Goal: Task Accomplishment & Management: Use online tool/utility

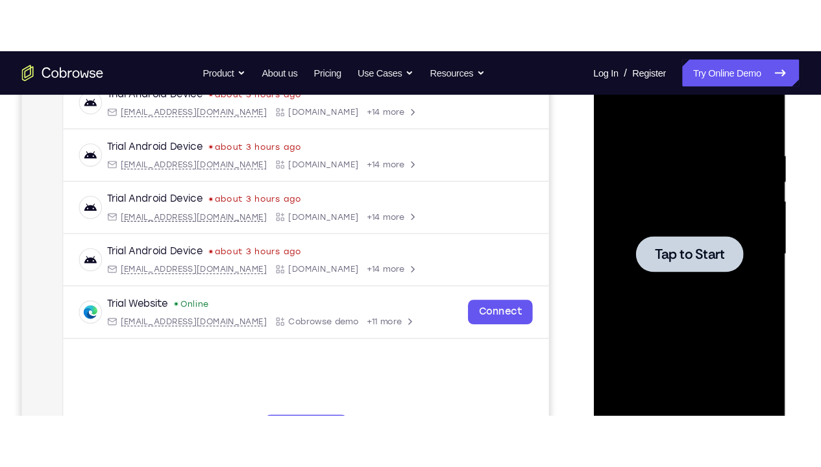
scroll to position [212, 0]
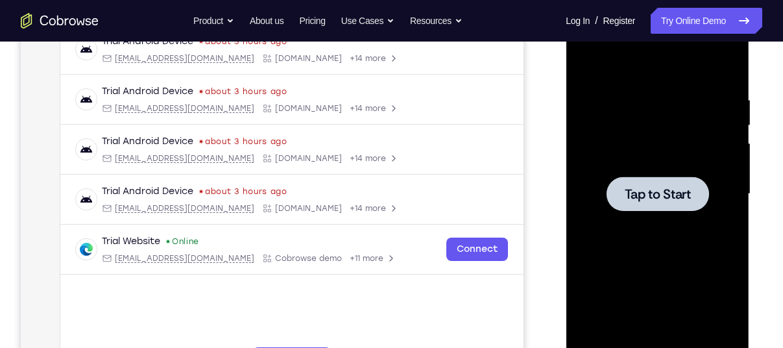
click at [651, 121] on div at bounding box center [658, 193] width 164 height 363
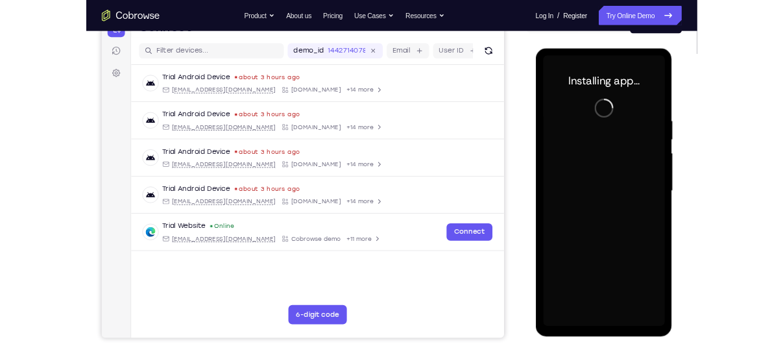
scroll to position [149, 0]
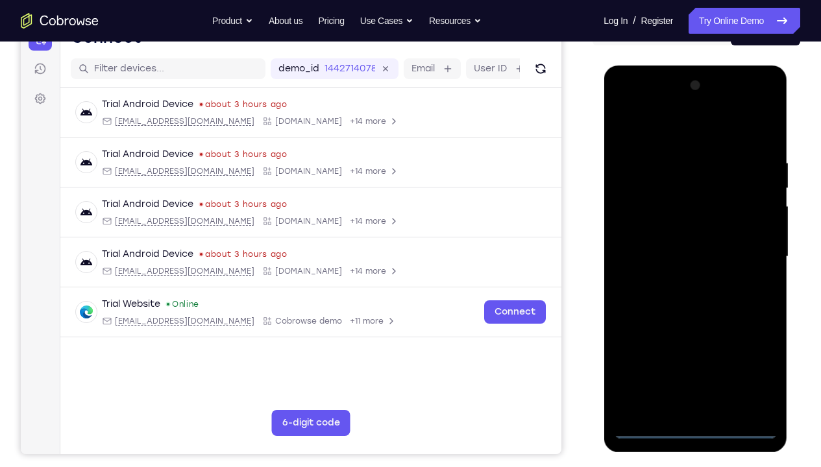
click at [695, 347] on div at bounding box center [695, 256] width 164 height 363
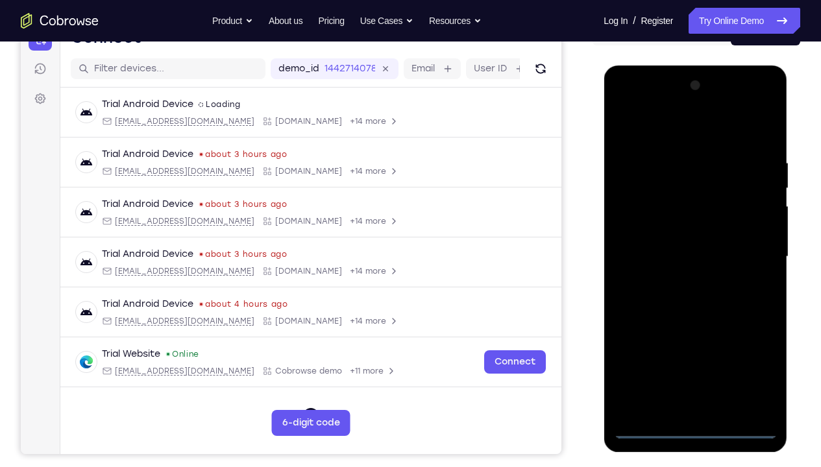
click at [754, 347] on div at bounding box center [695, 256] width 164 height 363
click at [645, 132] on div at bounding box center [695, 256] width 164 height 363
click at [746, 244] on div at bounding box center [695, 256] width 164 height 363
click at [680, 282] on div at bounding box center [695, 256] width 164 height 363
click at [672, 246] on div at bounding box center [695, 256] width 164 height 363
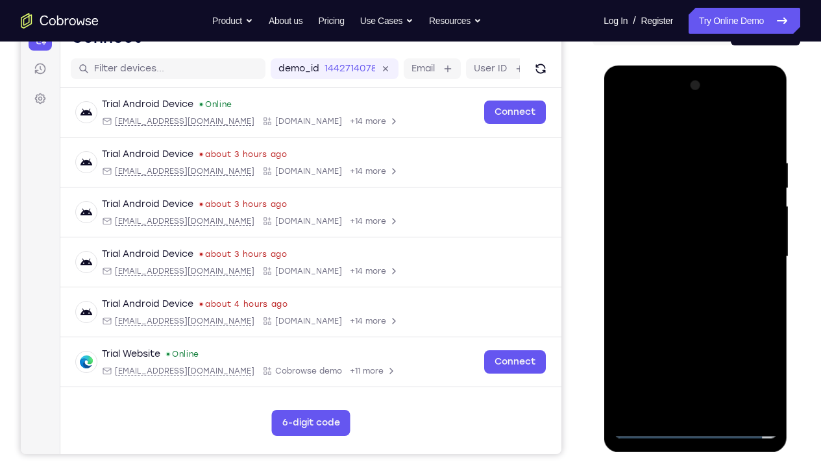
click at [674, 230] on div at bounding box center [695, 256] width 164 height 363
click at [696, 257] on div at bounding box center [695, 256] width 164 height 363
click at [699, 315] on div at bounding box center [695, 256] width 164 height 363
click at [751, 247] on div at bounding box center [695, 256] width 164 height 363
click at [761, 231] on div at bounding box center [695, 256] width 164 height 363
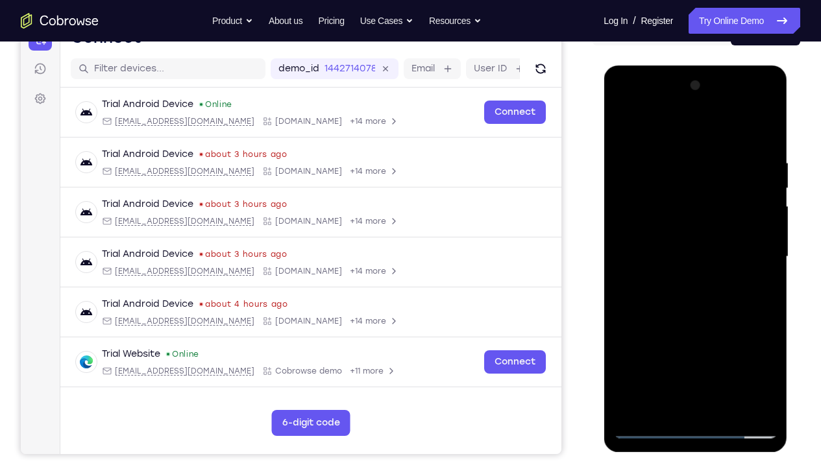
click at [625, 234] on div at bounding box center [695, 256] width 164 height 363
click at [677, 252] on div at bounding box center [695, 256] width 164 height 363
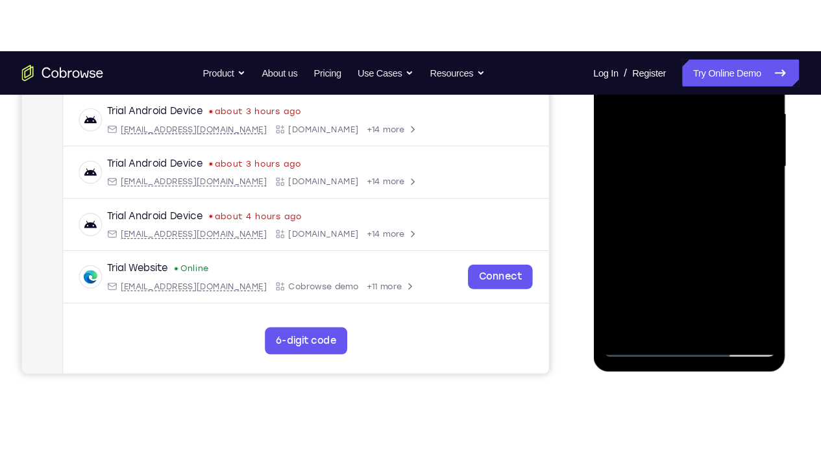
scroll to position [295, 0]
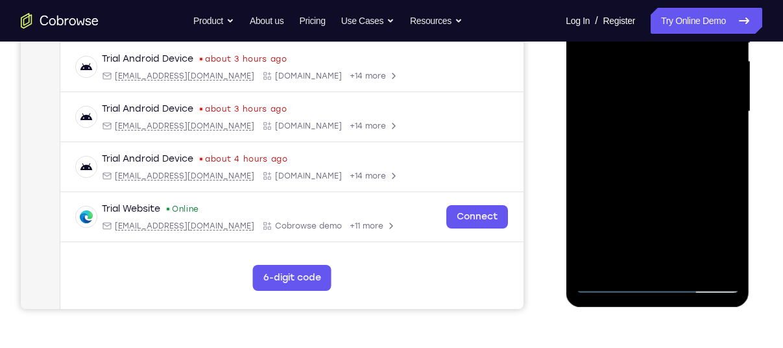
click at [635, 151] on div at bounding box center [658, 111] width 164 height 363
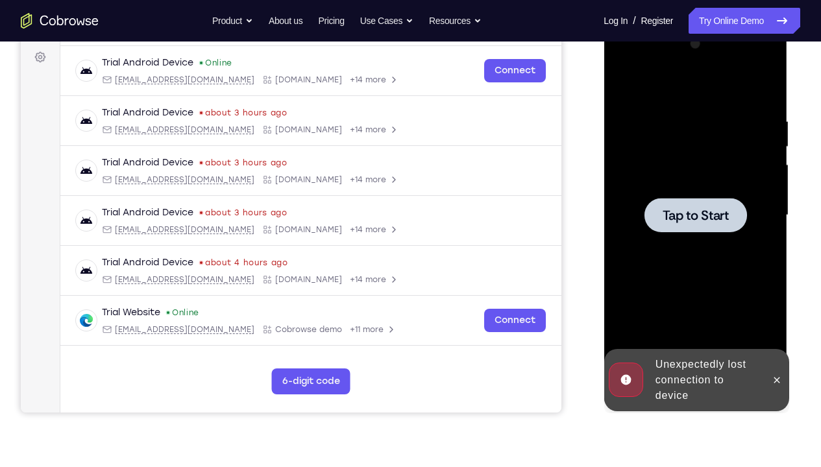
scroll to position [178, 0]
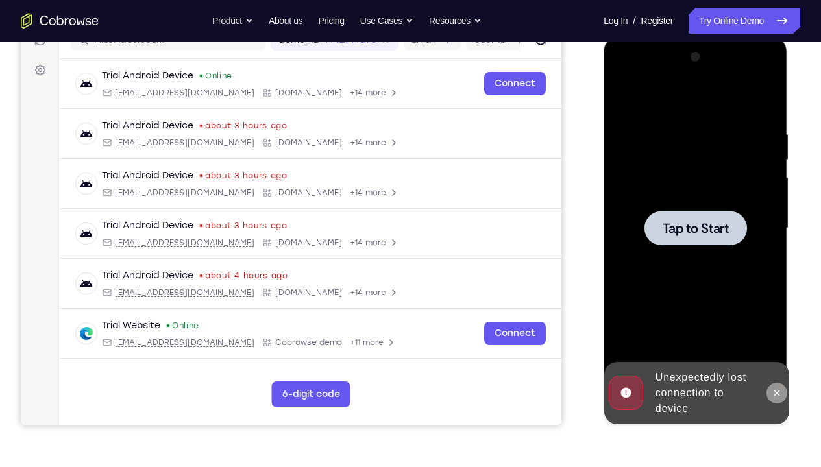
click at [778, 347] on icon at bounding box center [776, 393] width 10 height 10
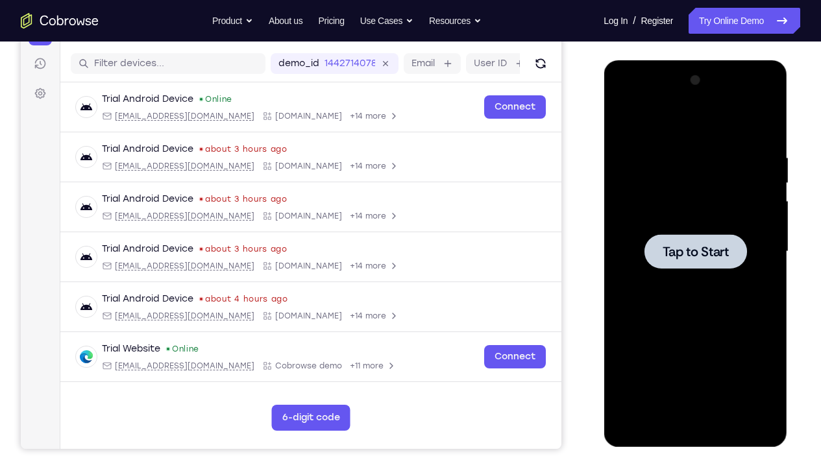
scroll to position [156, 0]
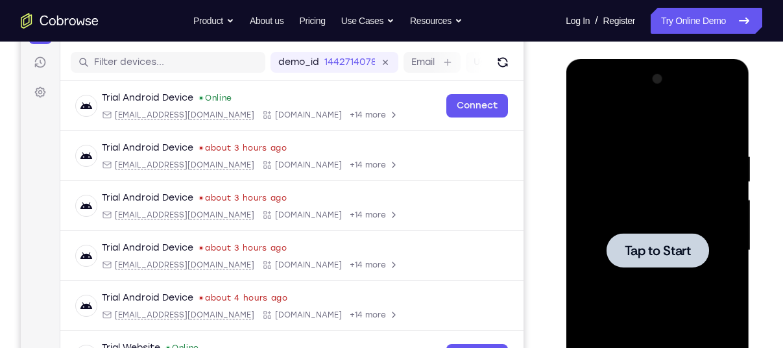
click at [628, 184] on div at bounding box center [658, 250] width 164 height 363
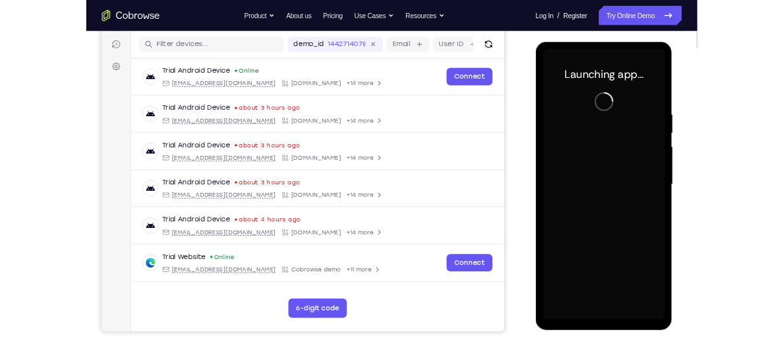
scroll to position [159, 0]
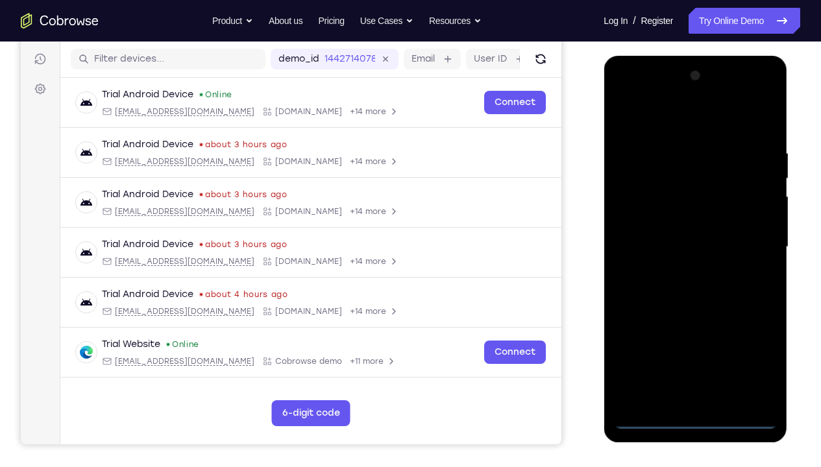
click at [696, 347] on div at bounding box center [695, 247] width 164 height 363
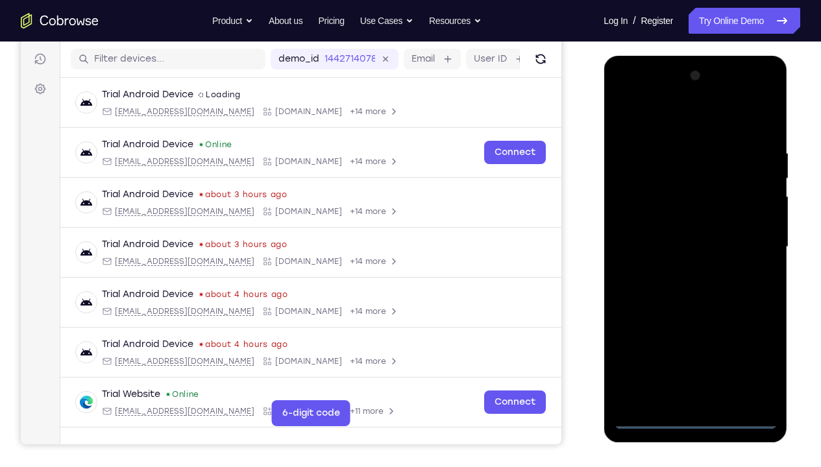
click at [752, 347] on div at bounding box center [695, 247] width 164 height 363
click at [664, 127] on div at bounding box center [695, 247] width 164 height 363
click at [746, 238] on div at bounding box center [695, 247] width 164 height 363
click at [677, 271] on div at bounding box center [695, 247] width 164 height 363
click at [678, 234] on div at bounding box center [695, 247] width 164 height 363
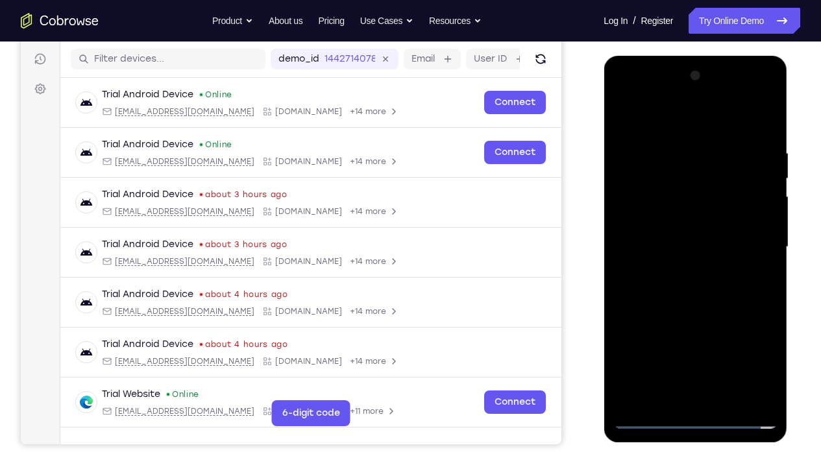
click at [674, 219] on div at bounding box center [695, 247] width 164 height 363
click at [695, 250] on div at bounding box center [695, 247] width 164 height 363
click at [696, 289] on div at bounding box center [695, 247] width 164 height 363
drag, startPoint x: 655, startPoint y: 117, endPoint x: 790, endPoint y: 117, distance: 135.0
click at [783, 117] on html "Online web based iOS Simulators and Android Emulators. Run iPhone, iPad, Mobile…" at bounding box center [696, 250] width 185 height 389
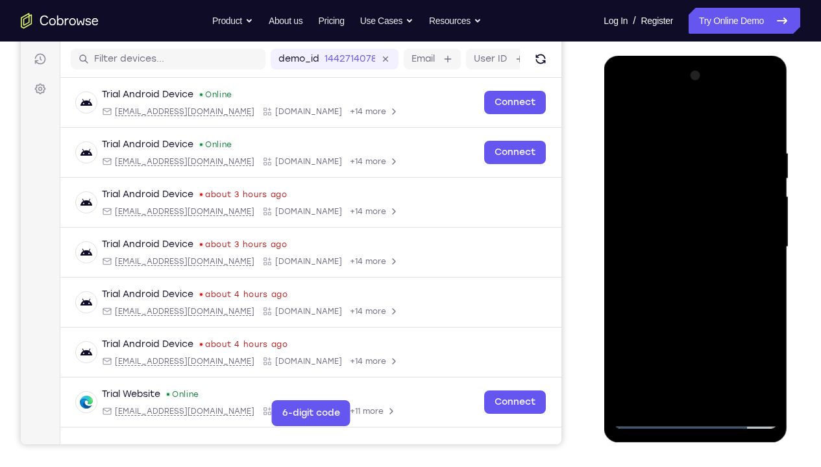
click at [768, 347] on div at bounding box center [695, 247] width 164 height 363
click at [766, 133] on div at bounding box center [695, 247] width 164 height 363
click at [772, 347] on div at bounding box center [695, 247] width 164 height 363
click at [726, 347] on div at bounding box center [695, 247] width 164 height 363
click at [696, 316] on div at bounding box center [695, 247] width 164 height 363
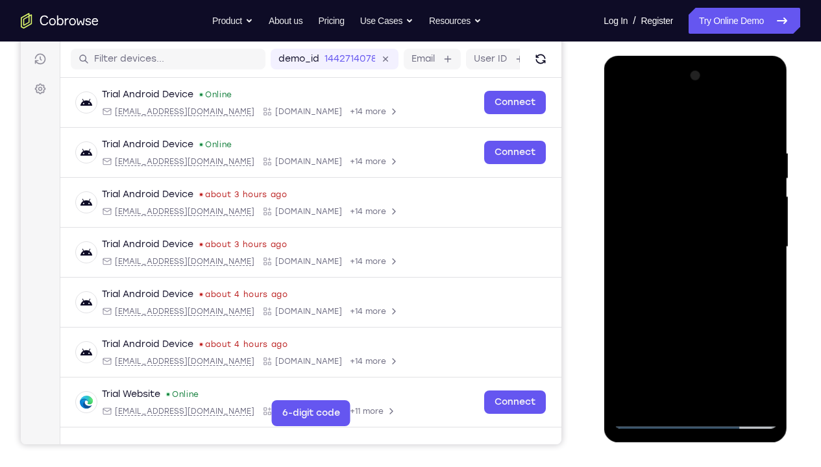
click at [669, 241] on div at bounding box center [695, 247] width 164 height 363
click at [647, 316] on div at bounding box center [695, 247] width 164 height 363
click at [671, 317] on div at bounding box center [695, 247] width 164 height 363
click at [665, 299] on div at bounding box center [695, 247] width 164 height 363
click at [682, 347] on div at bounding box center [695, 247] width 164 height 363
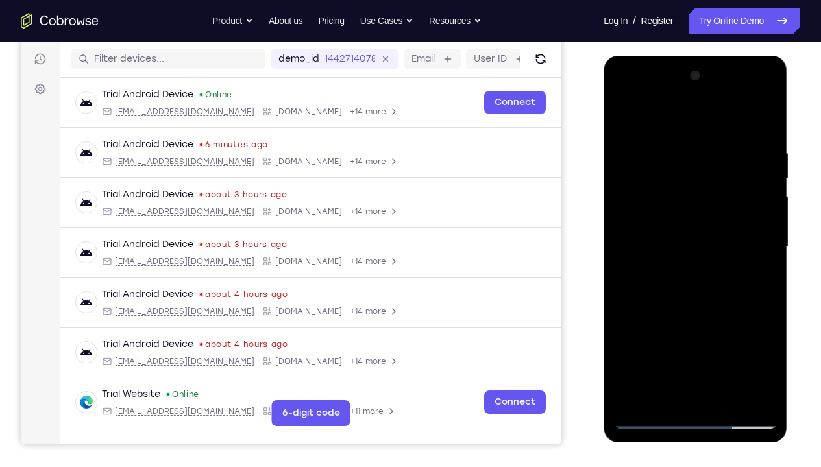
click at [702, 347] on div at bounding box center [695, 247] width 164 height 363
click at [757, 280] on div at bounding box center [695, 247] width 164 height 363
click at [629, 280] on div at bounding box center [695, 247] width 164 height 363
